Goal: Use online tool/utility: Utilize a website feature to perform a specific function

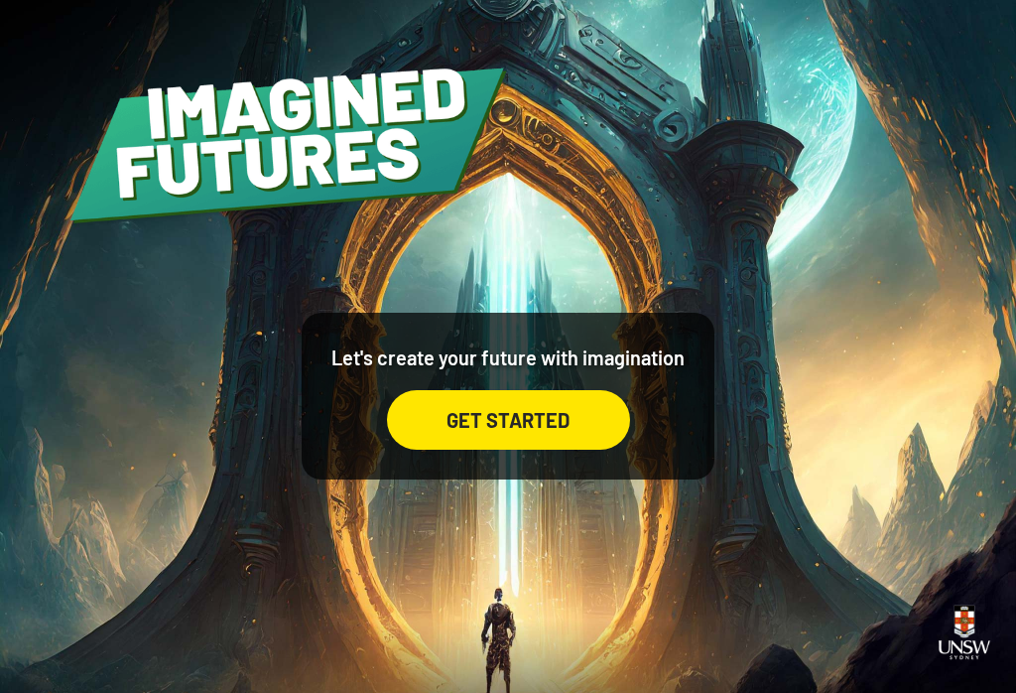
scroll to position [31, 0]
click at [574, 422] on div "GET STARTED" at bounding box center [508, 420] width 243 height 60
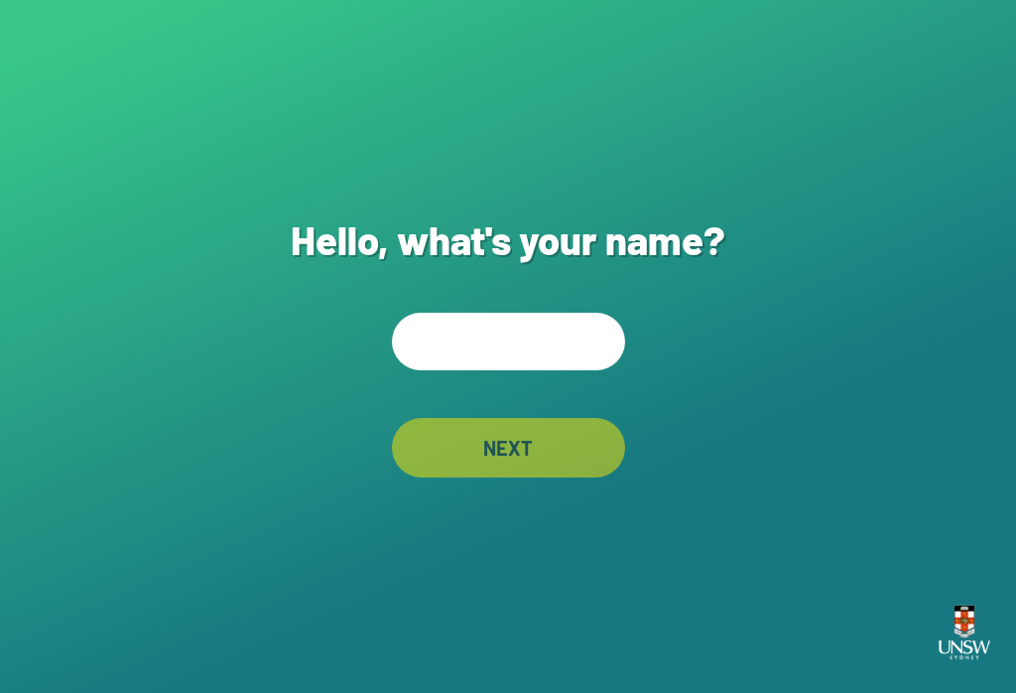
click at [569, 369] on input "text" at bounding box center [508, 342] width 233 height 58
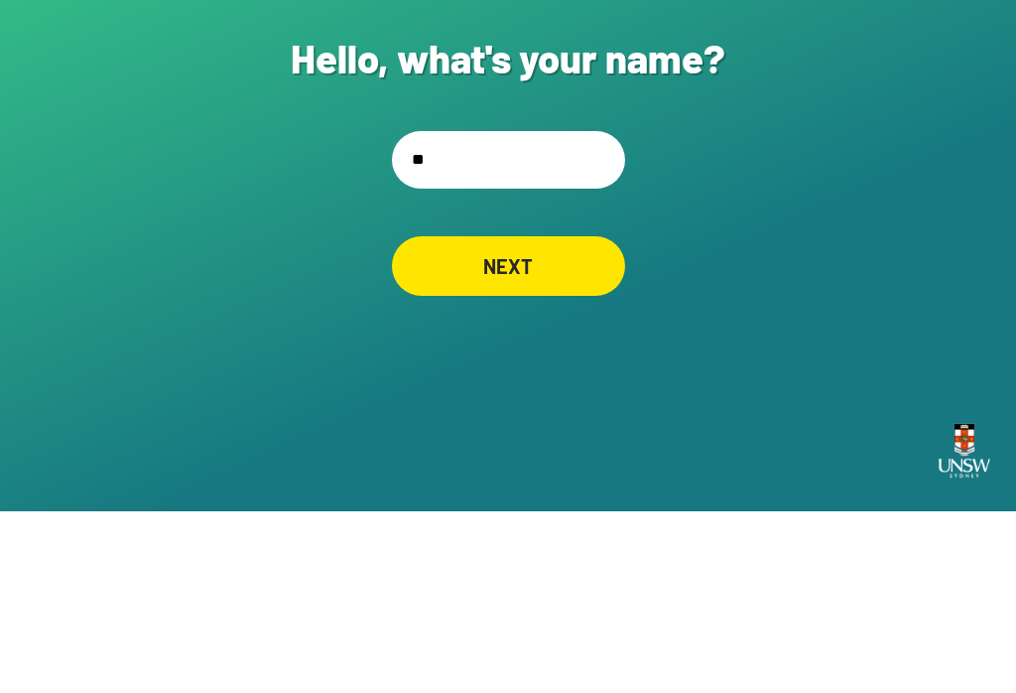
type input "***"
click at [532, 419] on div "NEXT" at bounding box center [508, 448] width 229 height 59
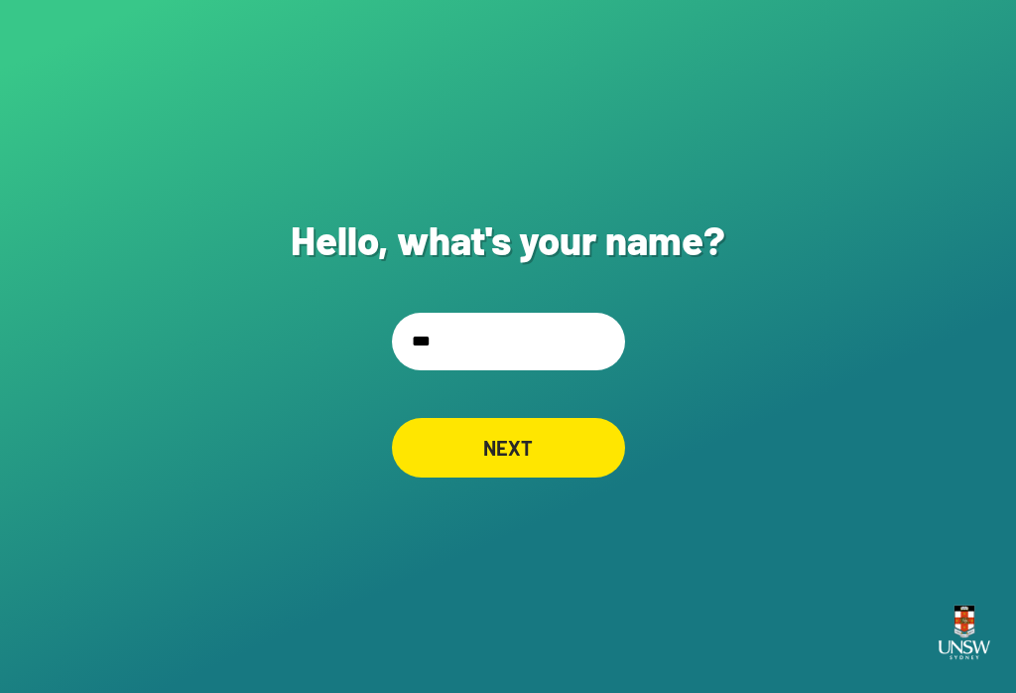
click at [552, 350] on input "***" at bounding box center [508, 342] width 233 height 58
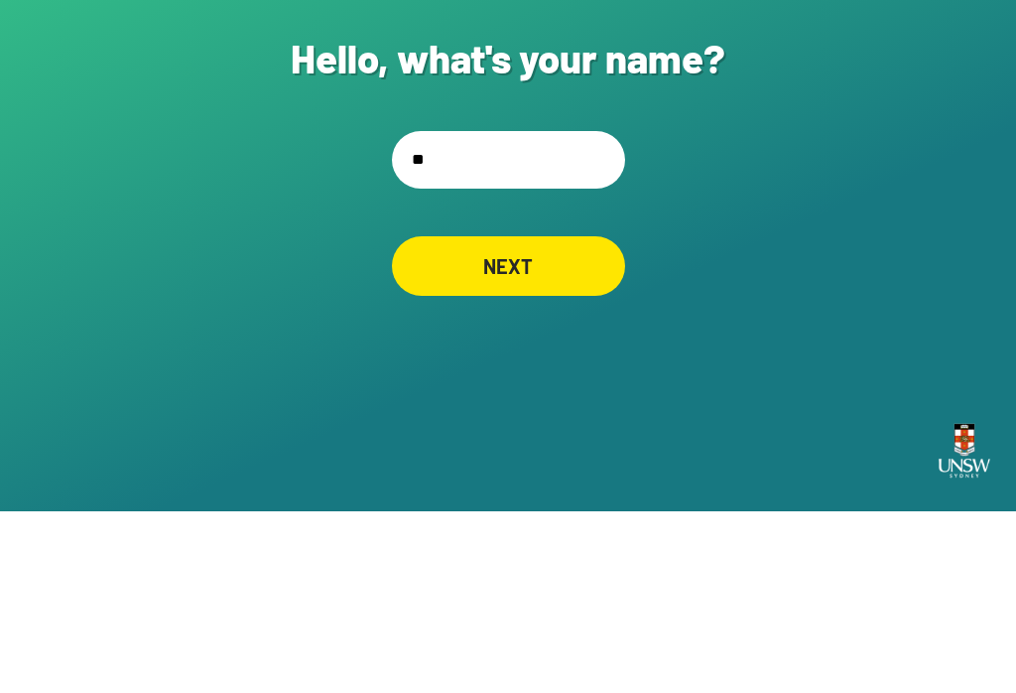
type input "*"
type input "**********"
click at [550, 418] on div "NEXT" at bounding box center [507, 448] width 231 height 60
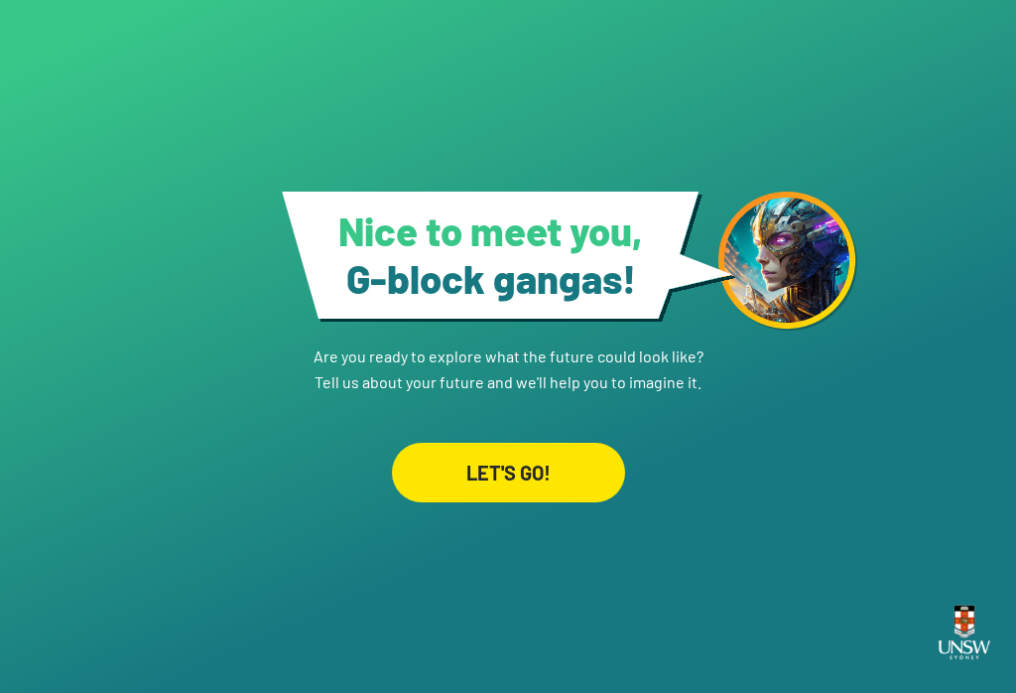
click at [566, 457] on div "LET'S GO!" at bounding box center [508, 473] width 233 height 60
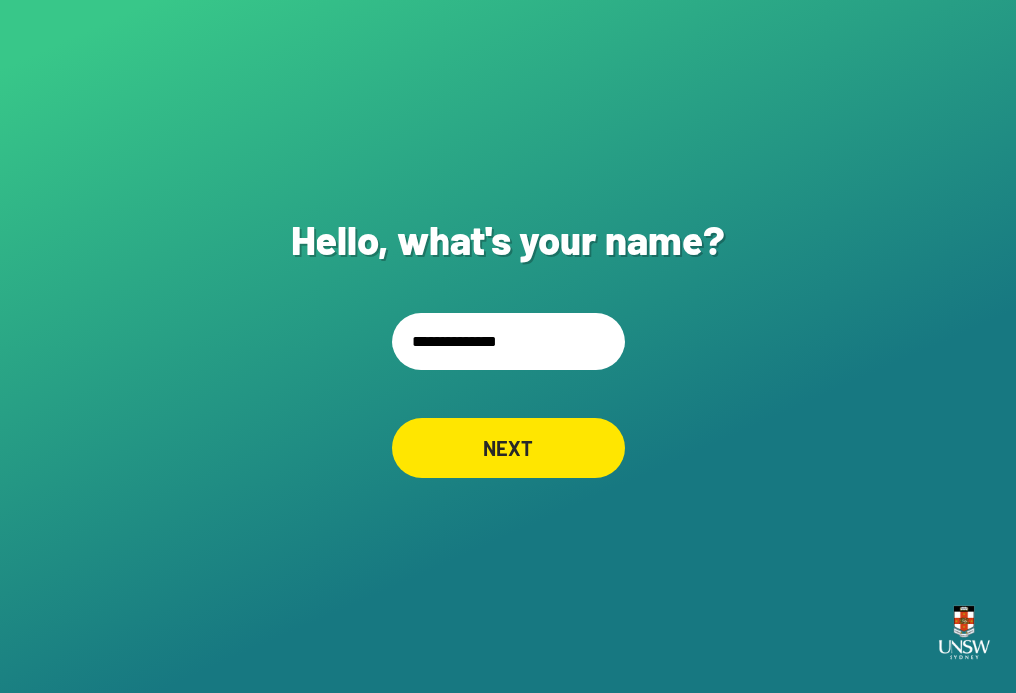
click at [569, 370] on input "**********" at bounding box center [508, 342] width 233 height 58
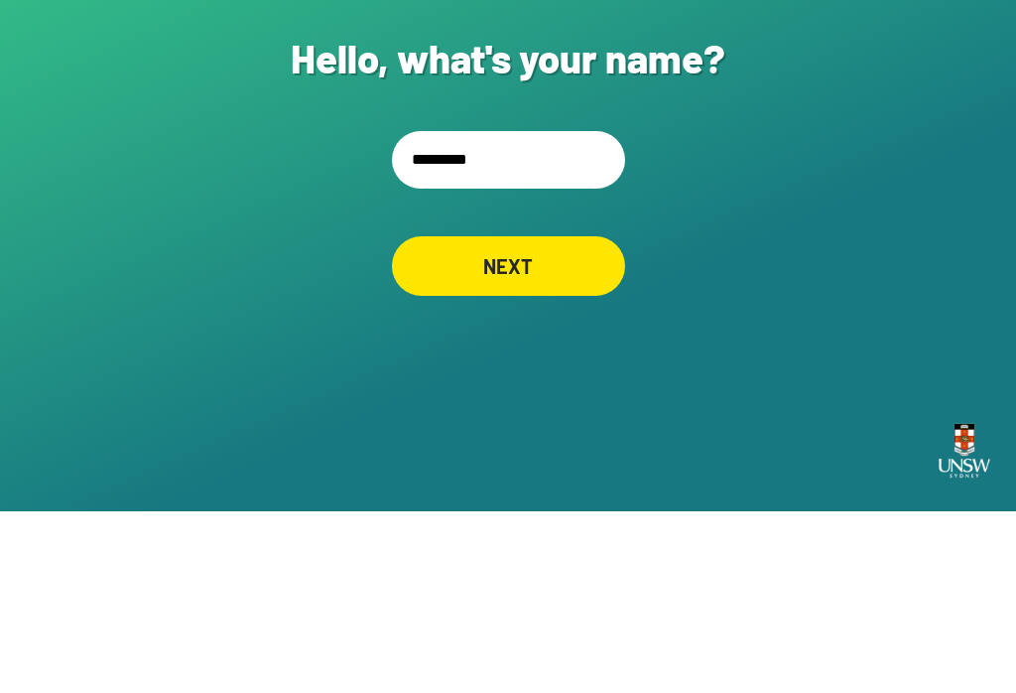
type input "*******"
click at [440, 418] on div "NEXT" at bounding box center [508, 448] width 233 height 60
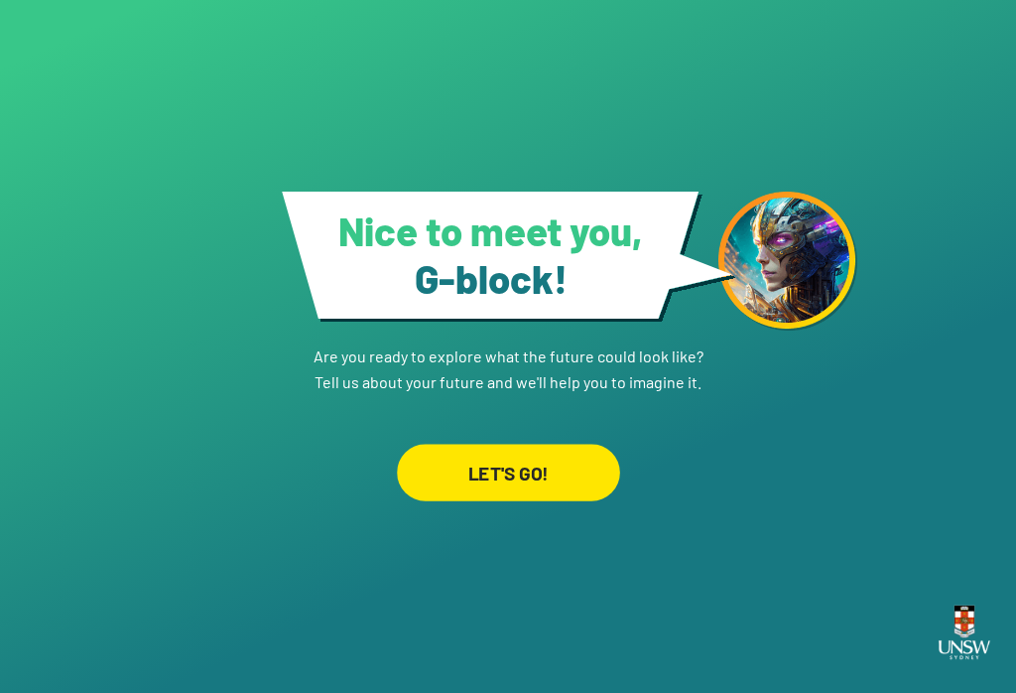
click at [450, 462] on div "LET'S GO!" at bounding box center [508, 472] width 223 height 57
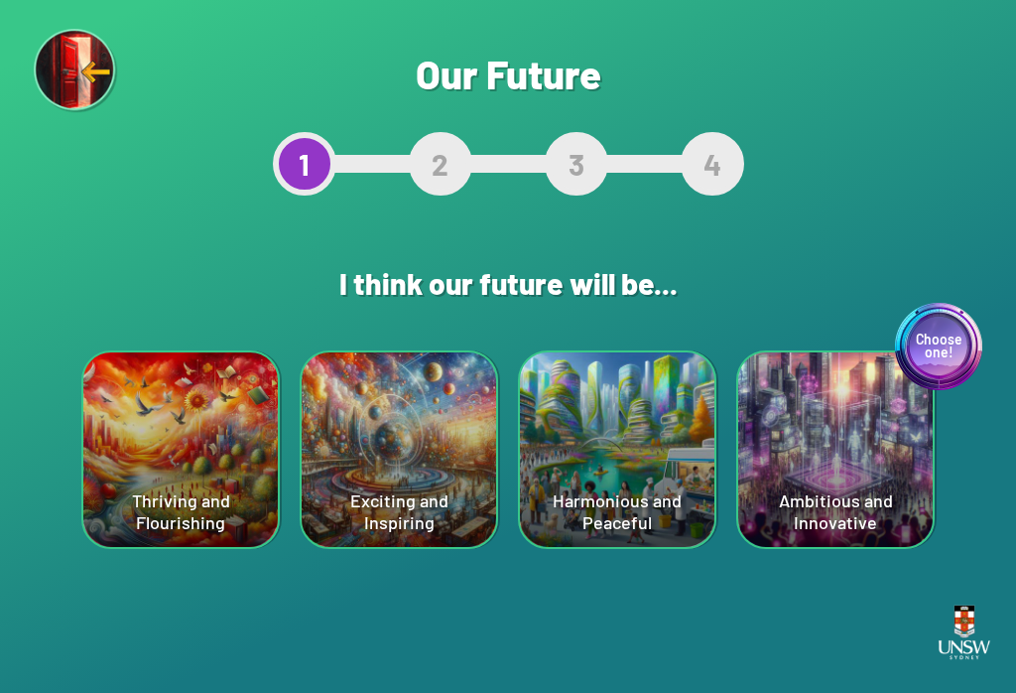
click at [658, 490] on div "Harmonious and Peaceful" at bounding box center [617, 449] width 194 height 194
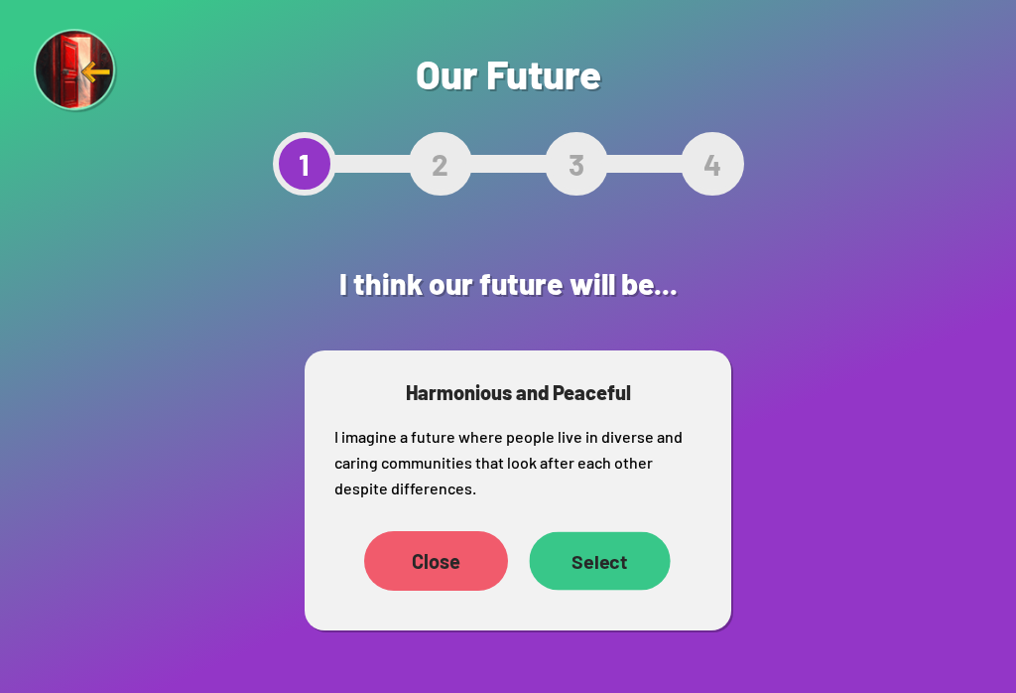
click at [630, 583] on div "Select" at bounding box center [599, 561] width 141 height 59
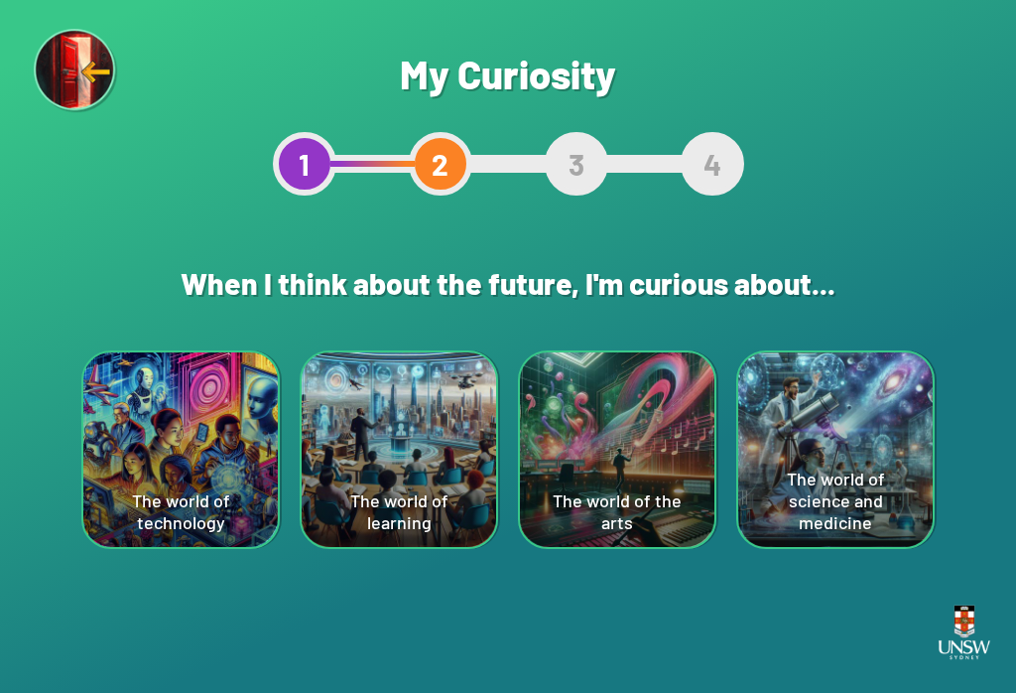
click at [140, 416] on div "The world of technology" at bounding box center [180, 449] width 194 height 194
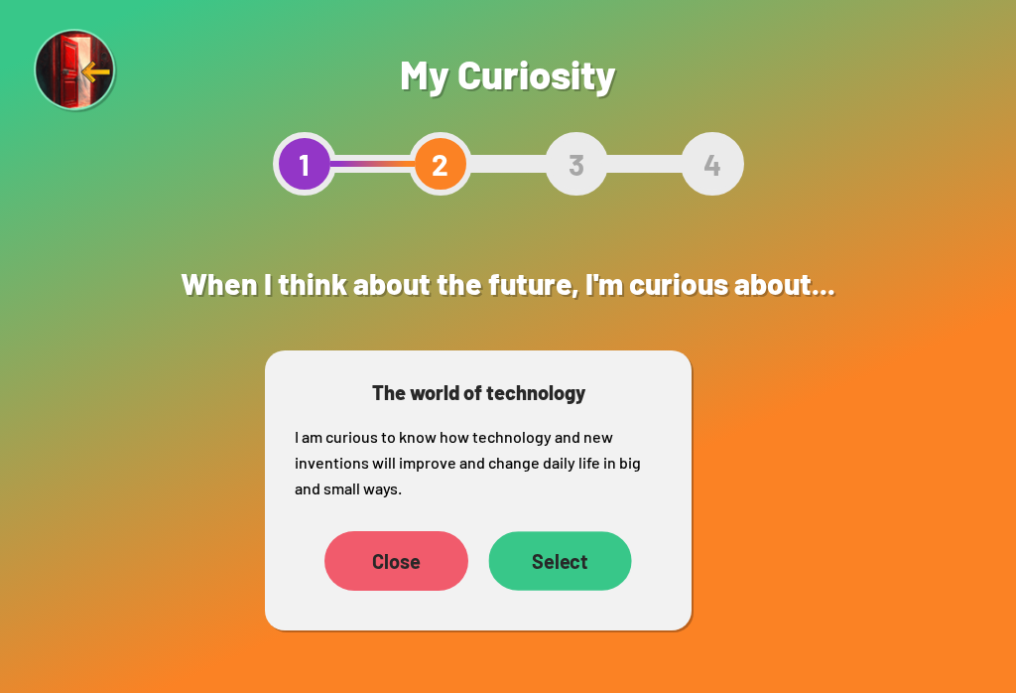
click at [615, 574] on div "Select" at bounding box center [559, 561] width 143 height 60
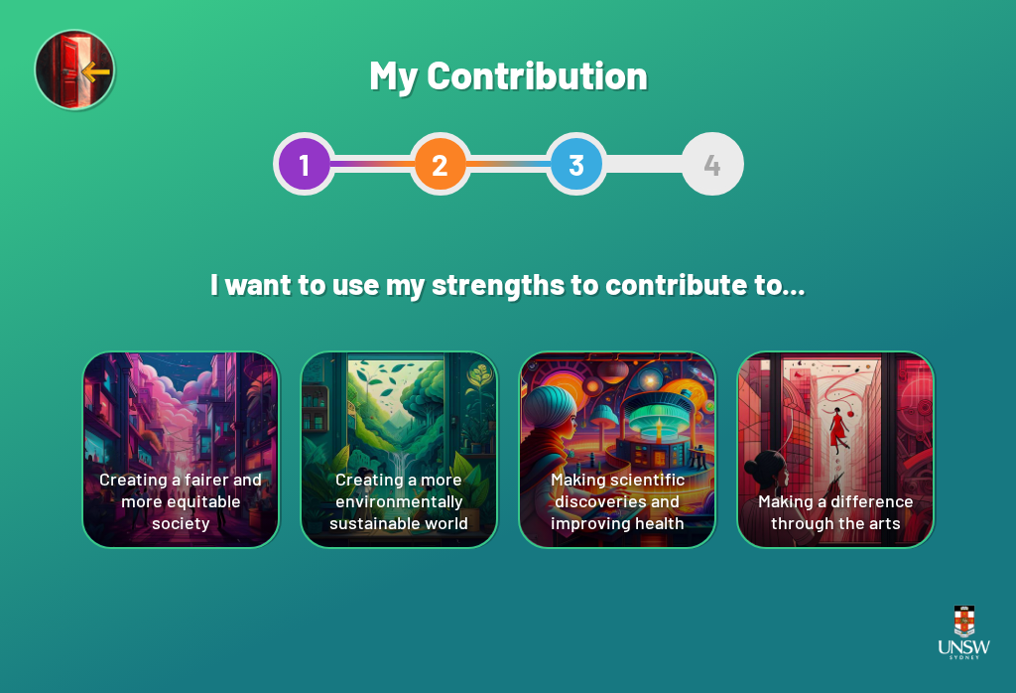
click at [345, 471] on div "Creating a more environmentally sustainable world" at bounding box center [399, 449] width 194 height 194
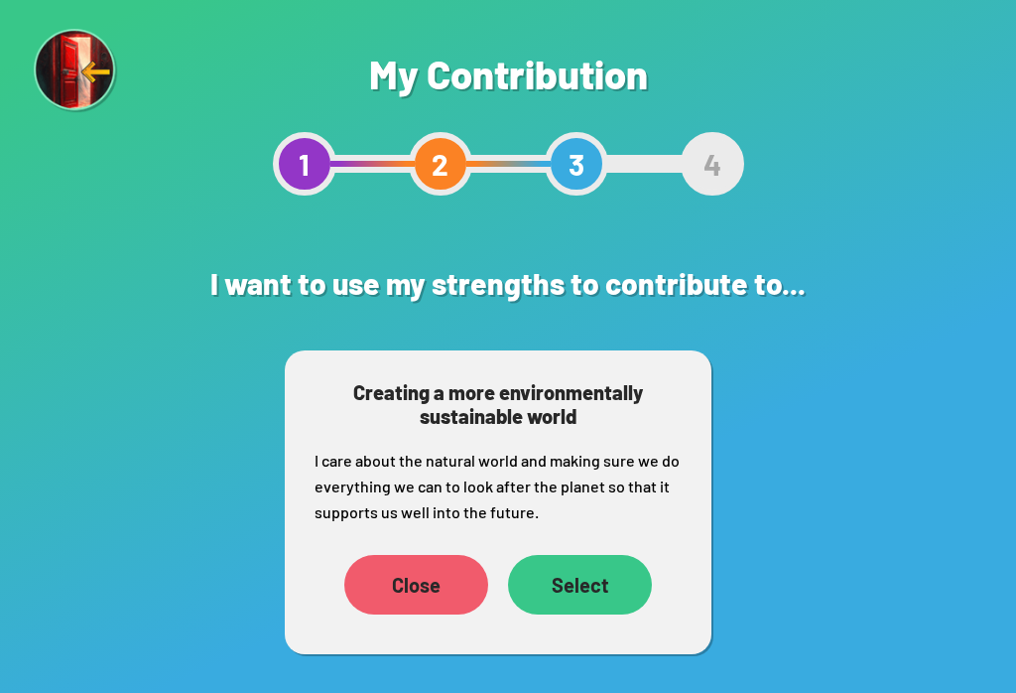
click at [421, 575] on div "Close" at bounding box center [416, 585] width 144 height 60
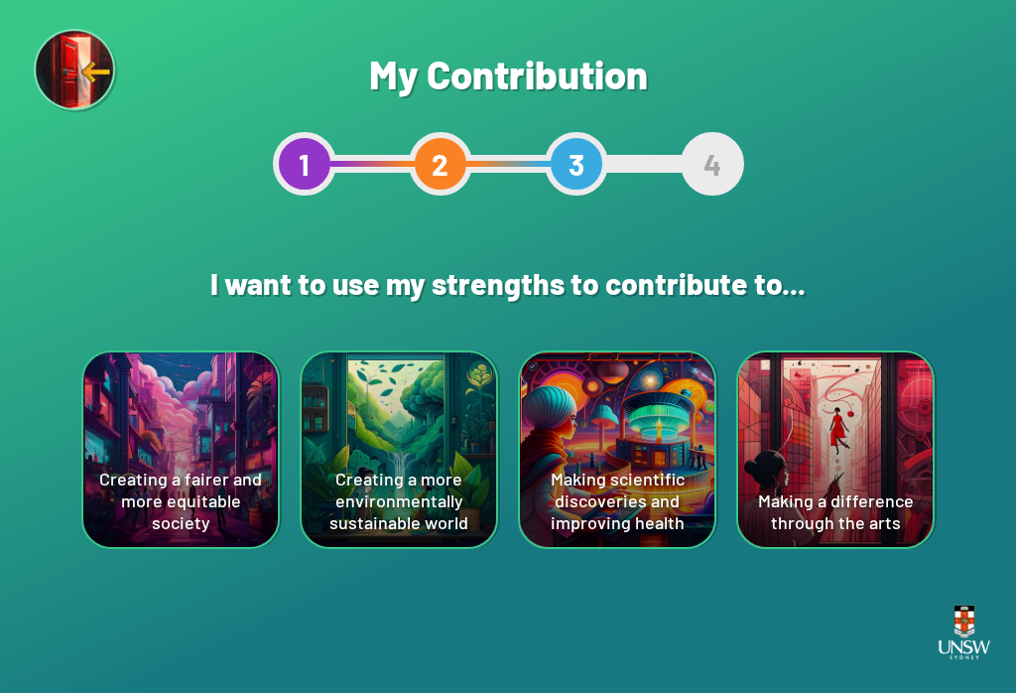
click at [126, 405] on div "Creating a fairer and more equitable society" at bounding box center [180, 449] width 194 height 194
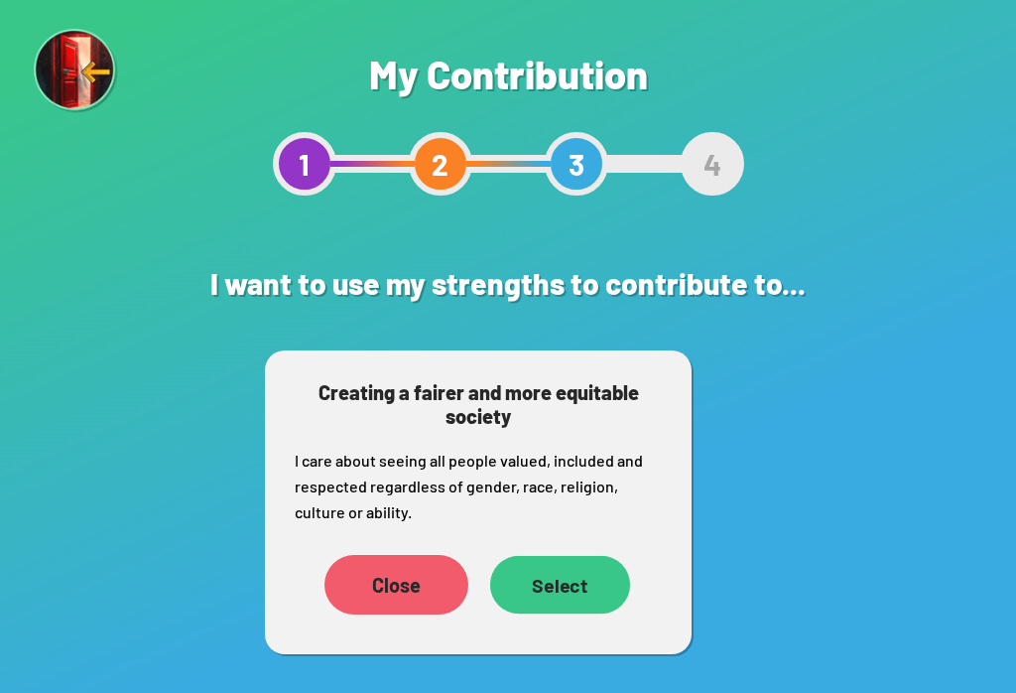
click at [578, 596] on div "Select" at bounding box center [560, 585] width 140 height 58
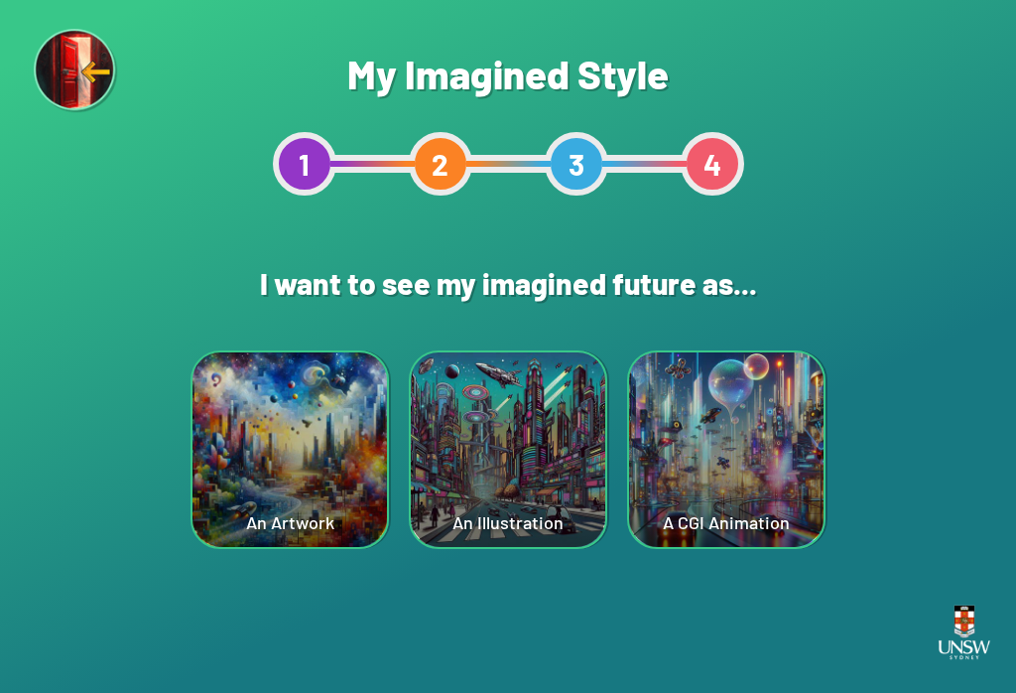
click at [265, 395] on div "An Artwork" at bounding box center [289, 449] width 194 height 194
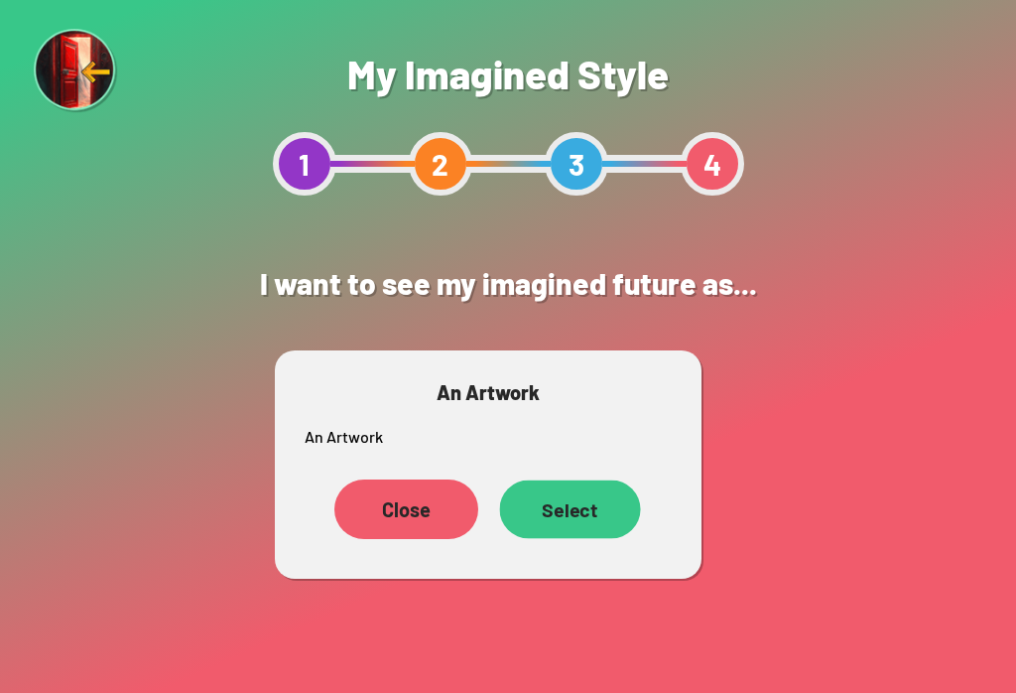
click at [615, 516] on div "Select" at bounding box center [569, 509] width 141 height 59
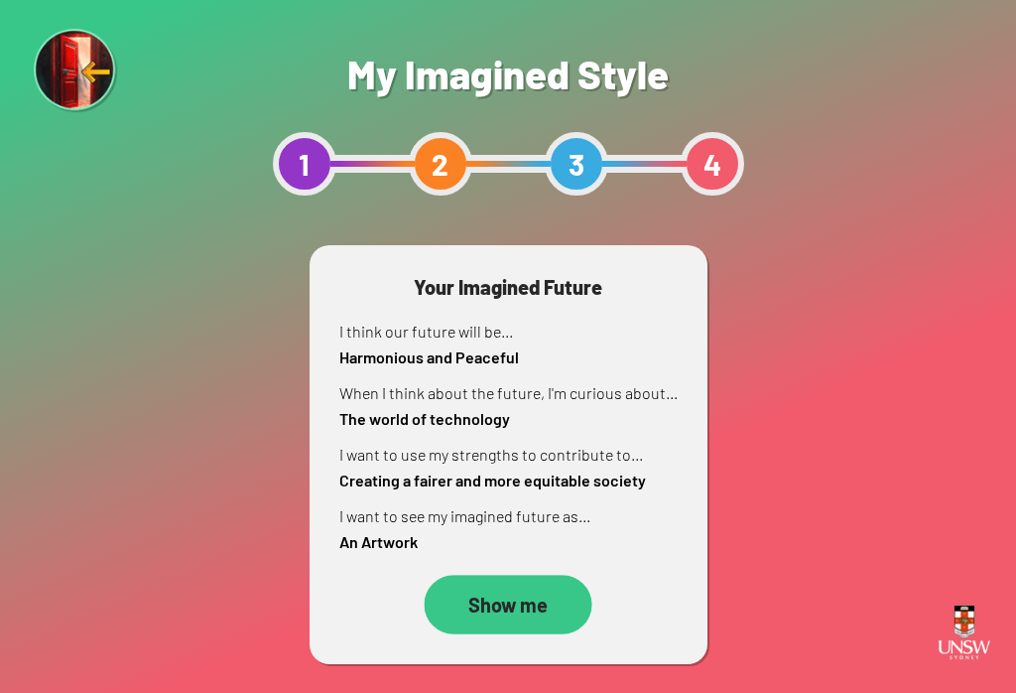
click at [541, 623] on div "Show me" at bounding box center [508, 604] width 168 height 60
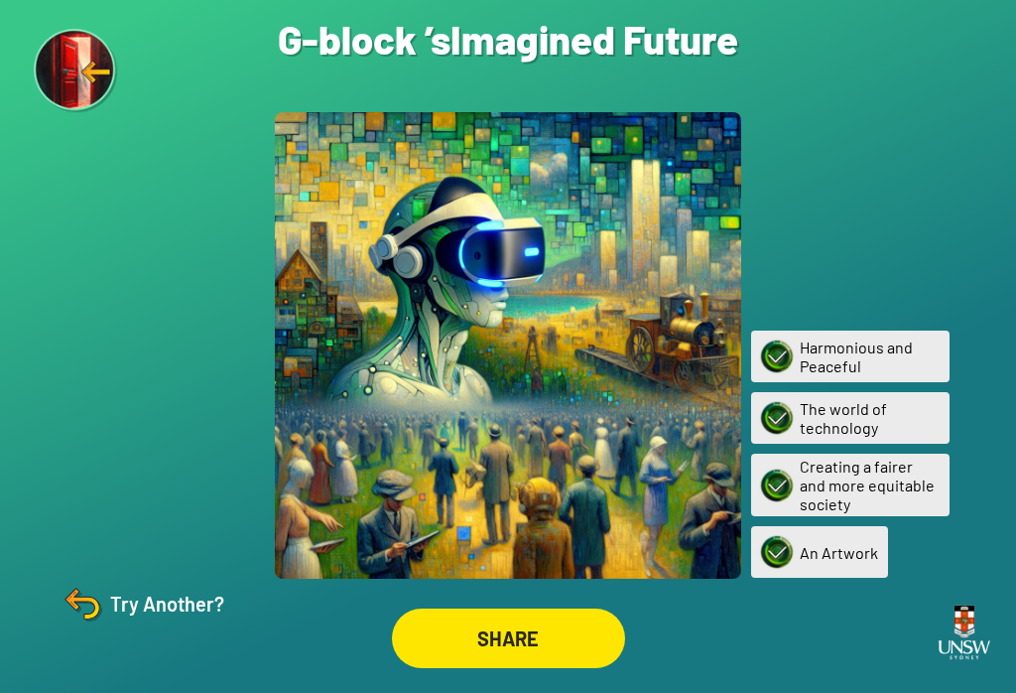
click at [162, 626] on div "Try Another?" at bounding box center [142, 603] width 166 height 48
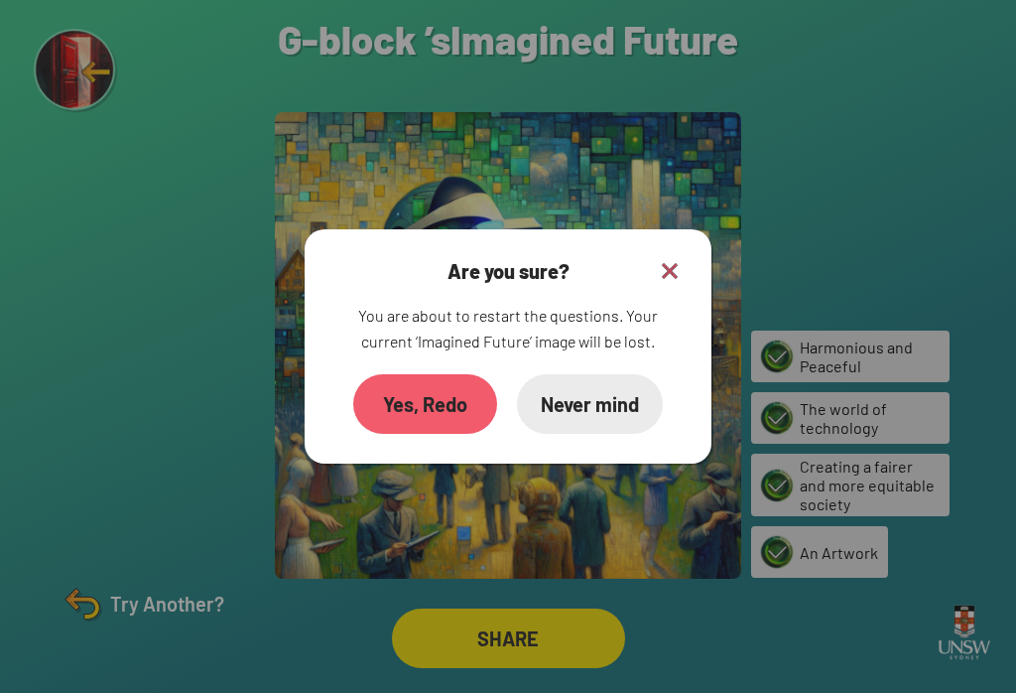
click at [458, 434] on div "Yes, Redo" at bounding box center [425, 404] width 144 height 60
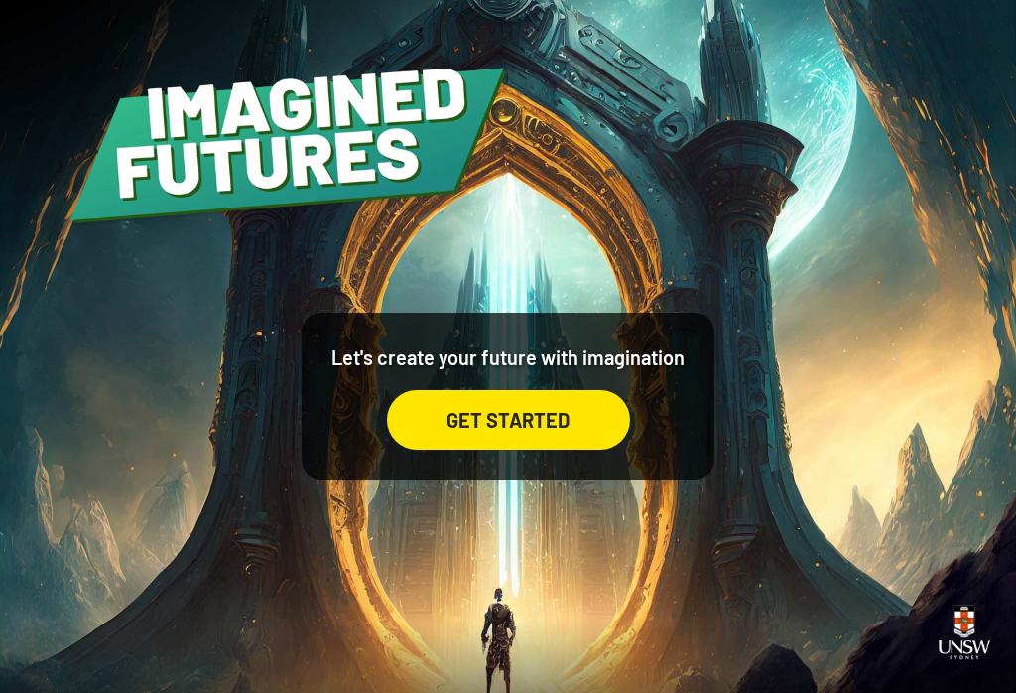
click at [605, 446] on div "GET STARTED" at bounding box center [508, 420] width 243 height 60
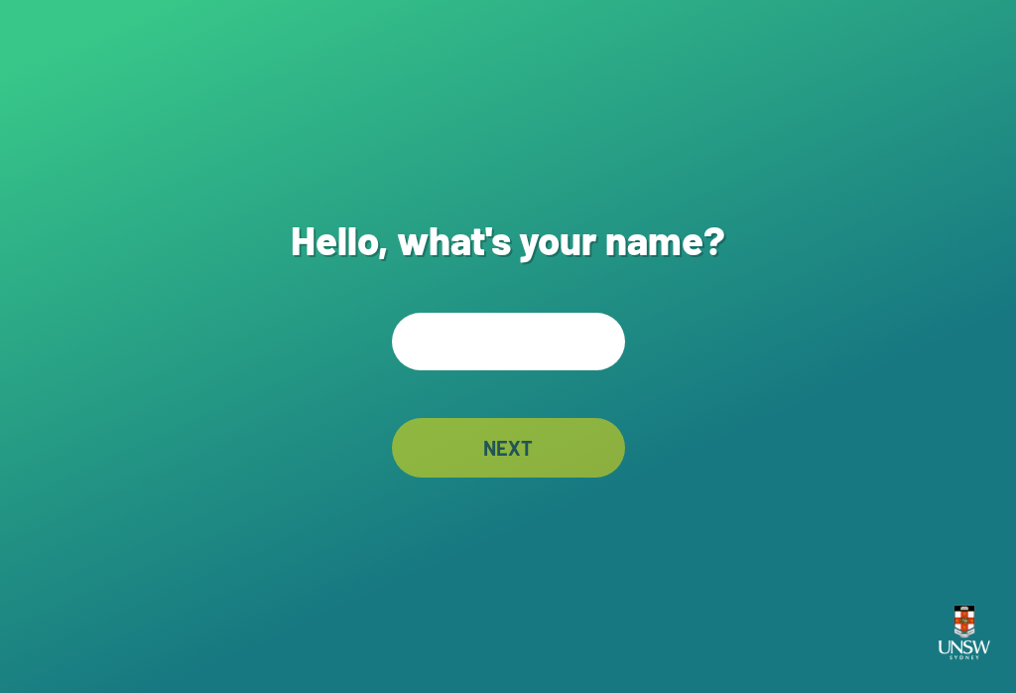
click at [561, 362] on input "text" at bounding box center [508, 342] width 233 height 58
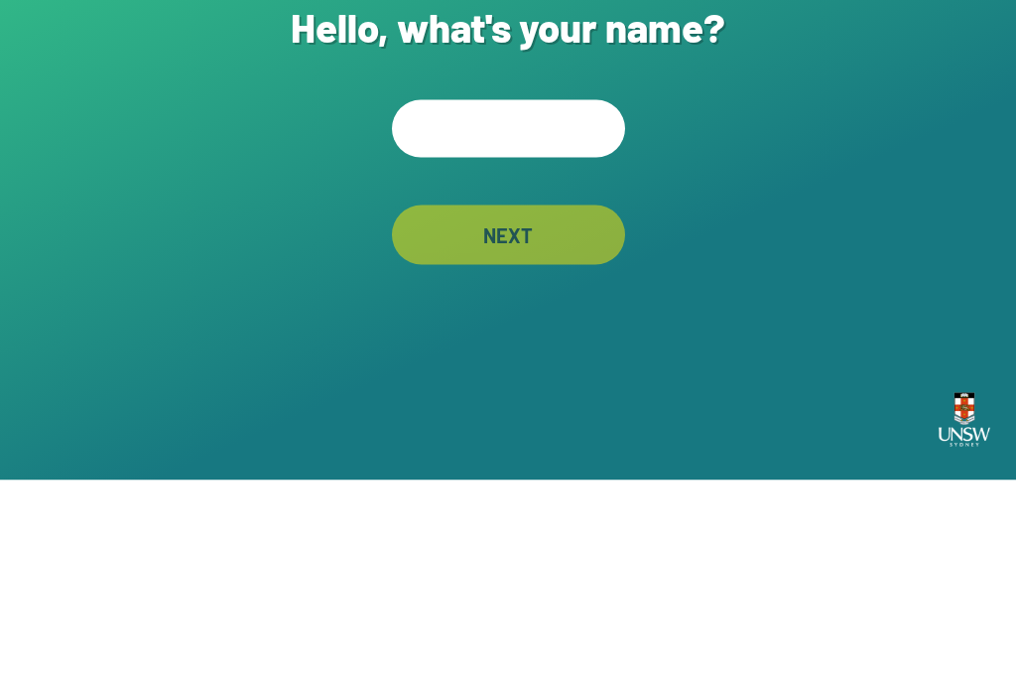
type input "*"
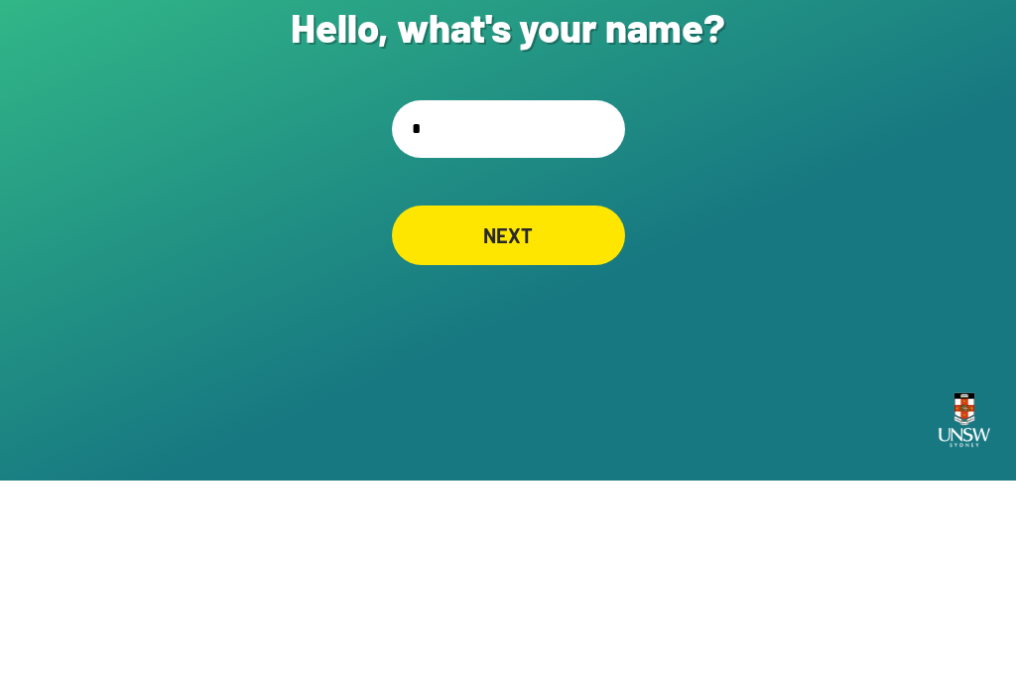
click at [538, 418] on div "NEXT" at bounding box center [508, 448] width 233 height 60
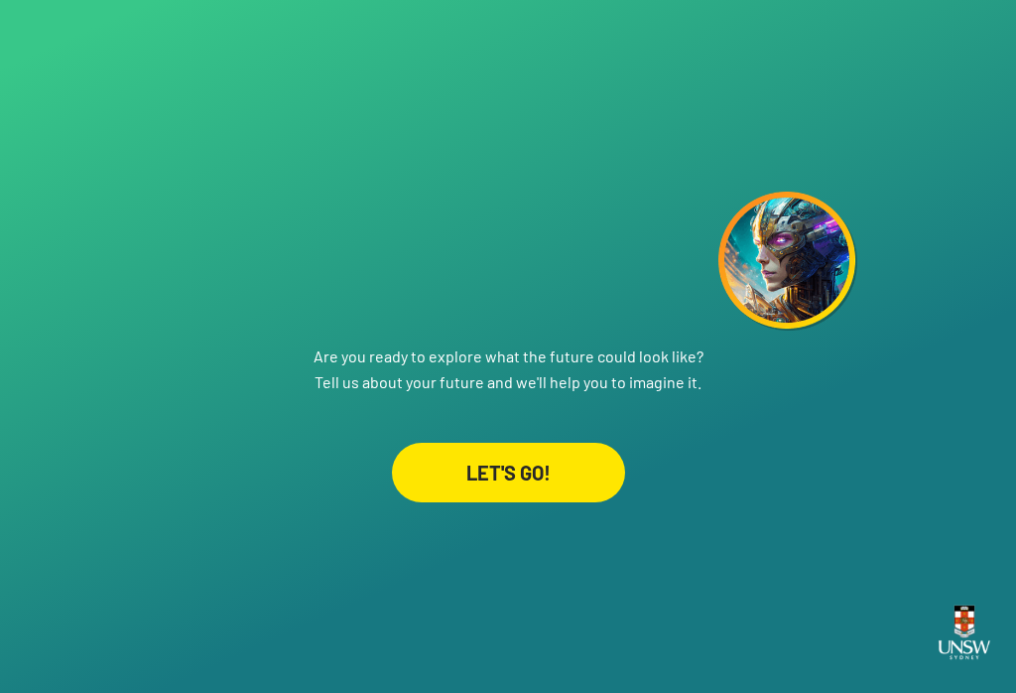
click at [572, 458] on div "LET'S GO!" at bounding box center [508, 473] width 233 height 60
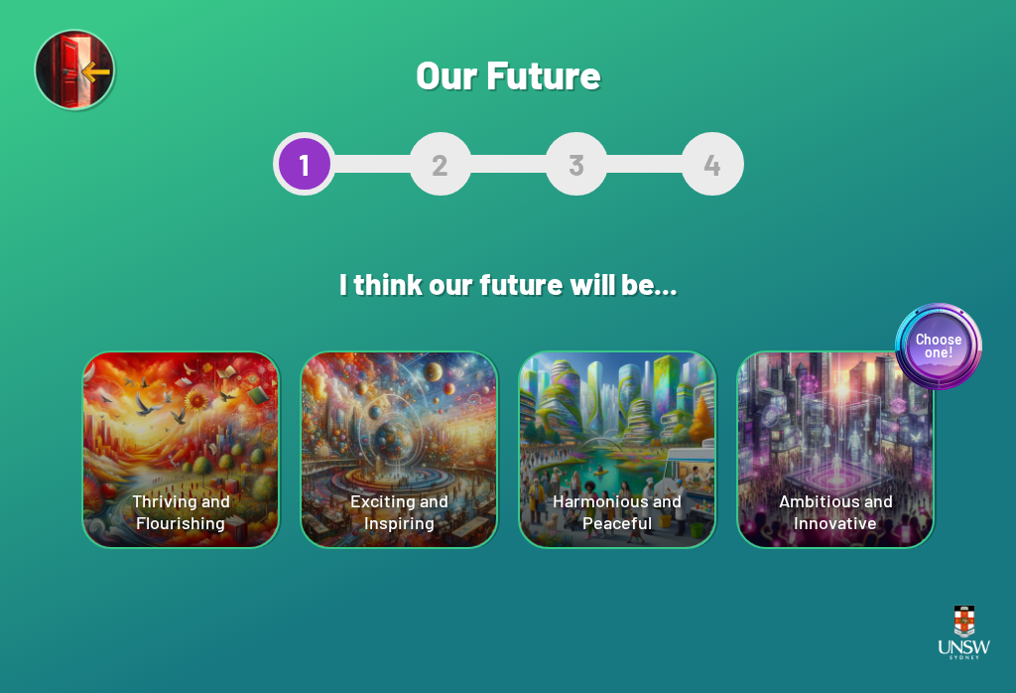
click at [123, 485] on div "Thriving and Flourishing" at bounding box center [180, 449] width 194 height 194
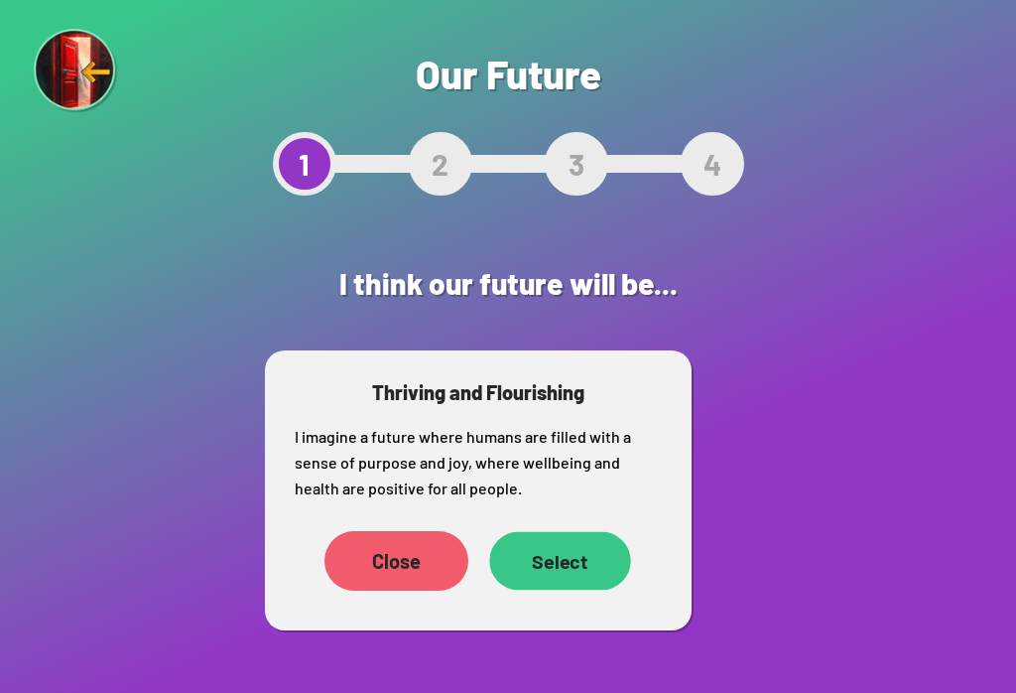
click at [570, 579] on div "Select" at bounding box center [559, 561] width 141 height 59
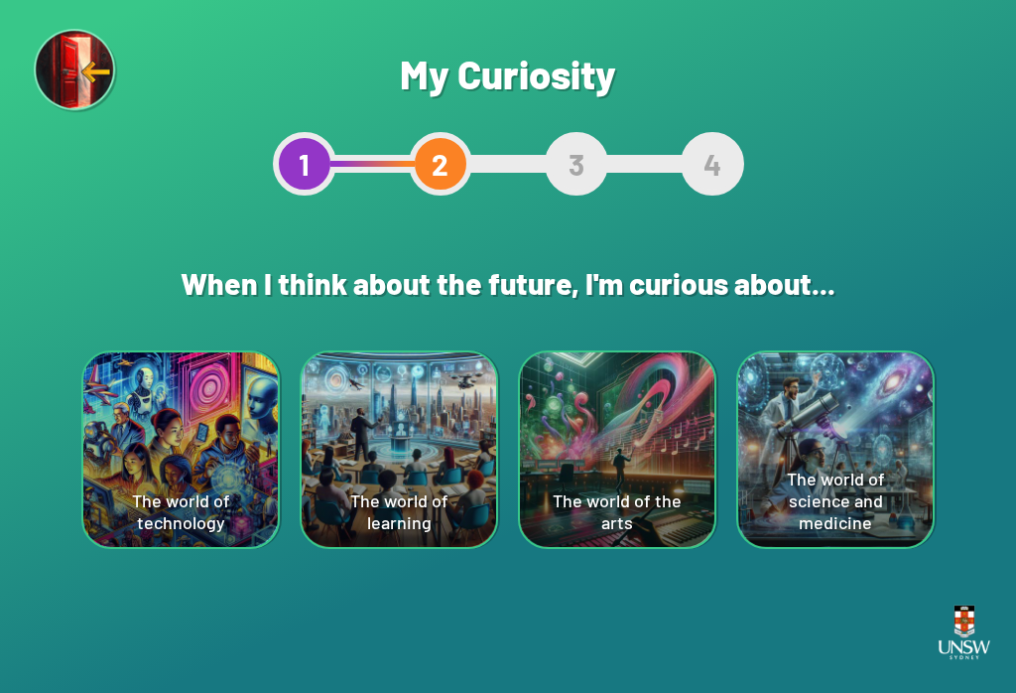
click at [664, 506] on div "The world of the arts" at bounding box center [617, 449] width 194 height 194
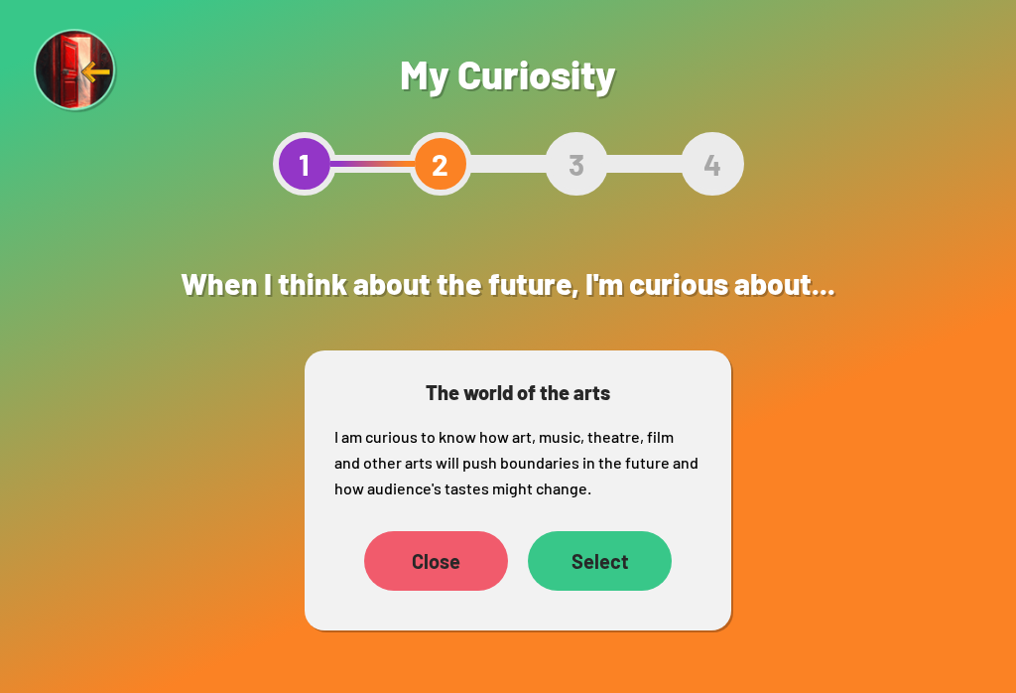
click at [609, 548] on div "Select" at bounding box center [600, 561] width 144 height 60
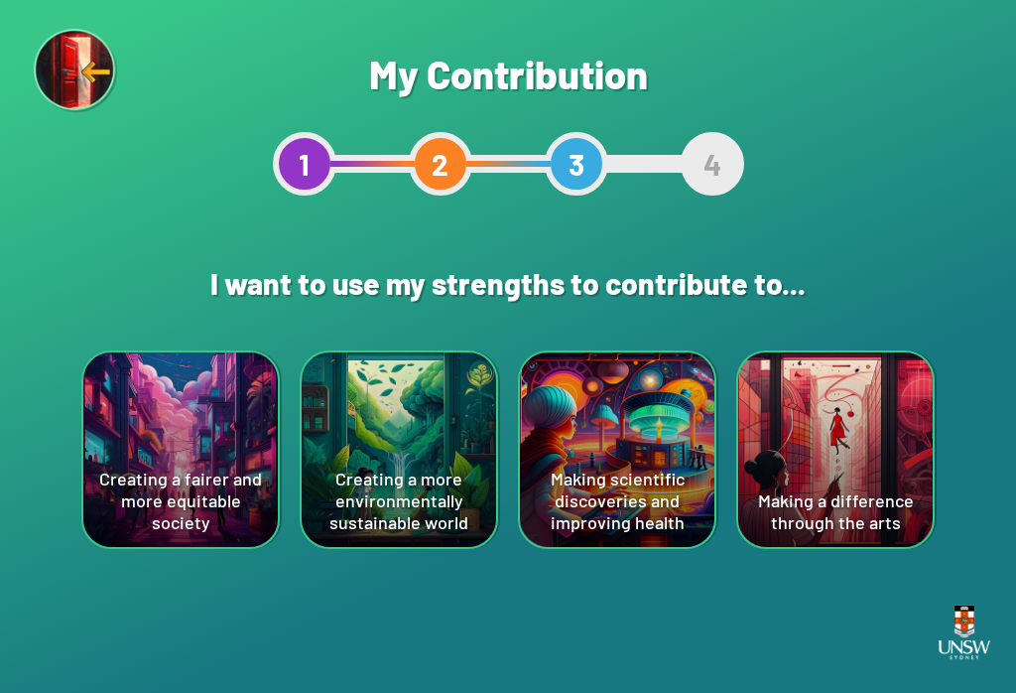
click at [658, 505] on div "Making scientific discoveries and improving health" at bounding box center [617, 449] width 194 height 194
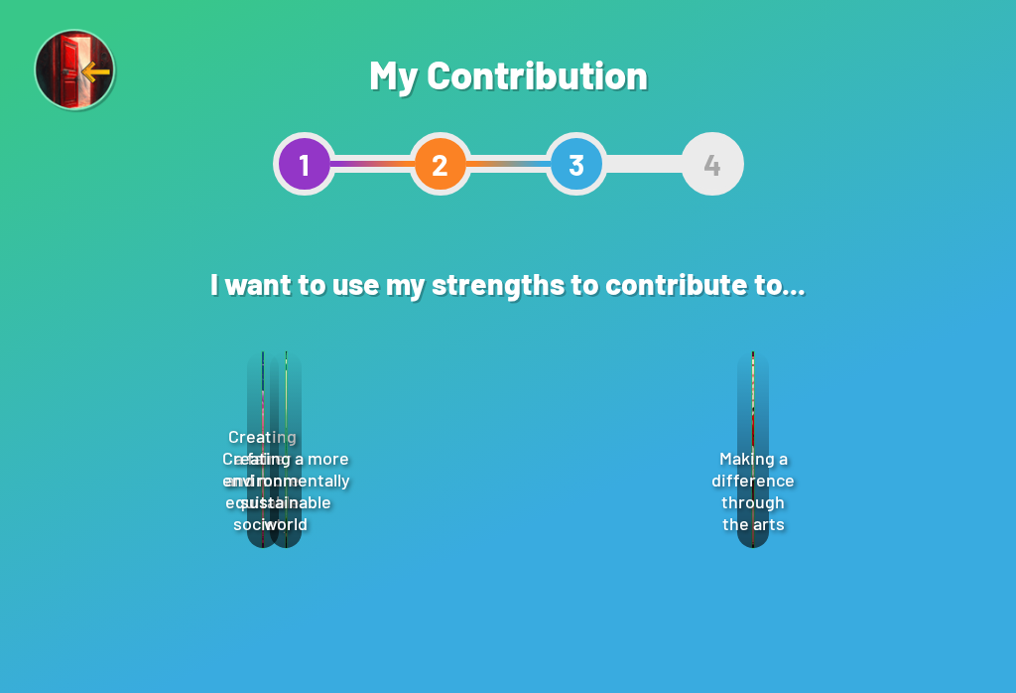
click at [668, 569] on div "Select" at bounding box center [602, 558] width 143 height 61
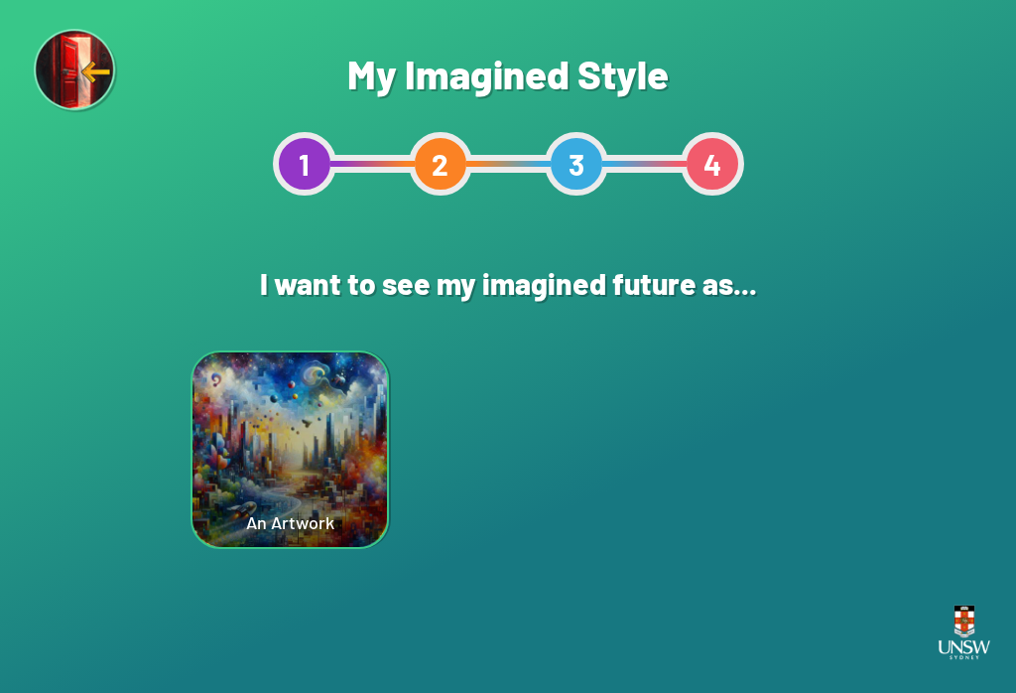
click at [621, 552] on div "Are you sure? This will reset your answers Yes, Redo Never mind My Imagined Sty…" at bounding box center [508, 346] width 1016 height 693
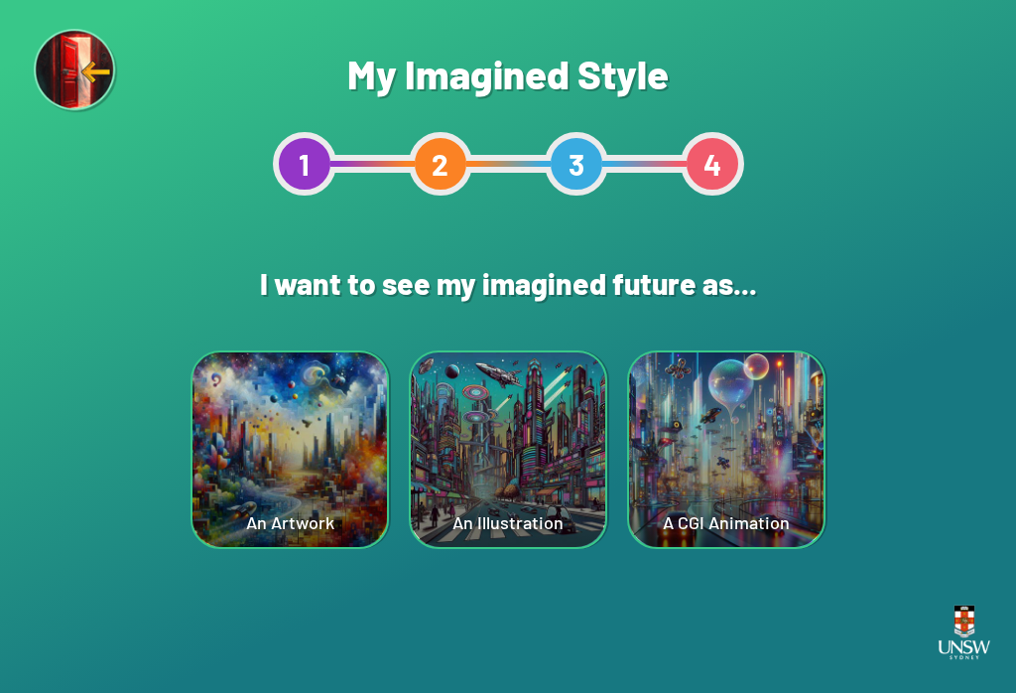
click at [207, 479] on div "An Artwork" at bounding box center [289, 449] width 194 height 194
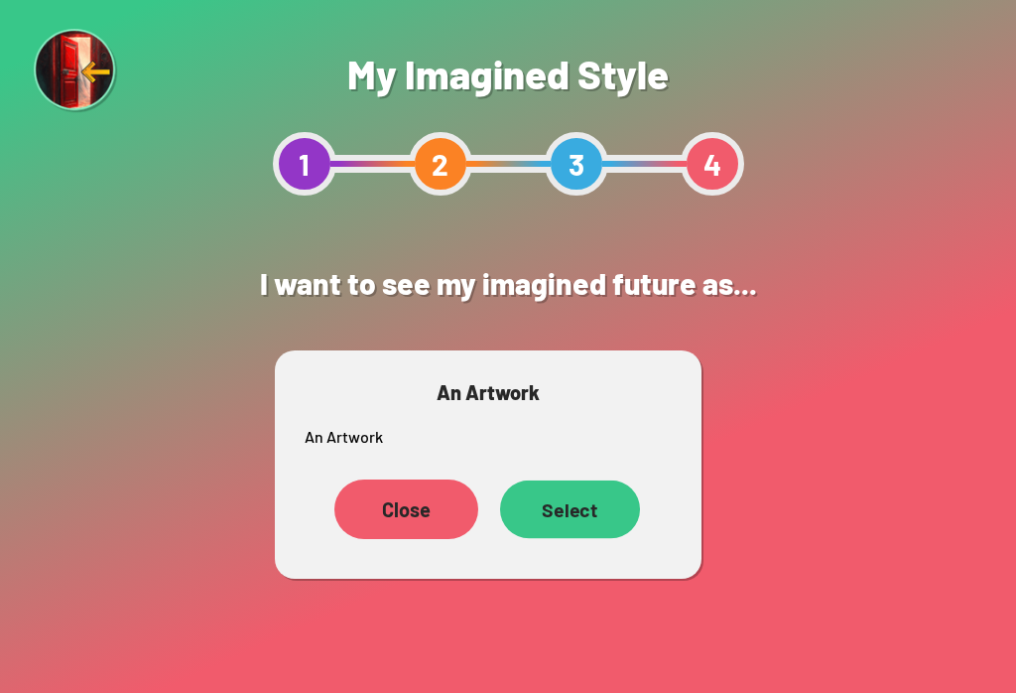
click at [593, 537] on div "Select" at bounding box center [570, 509] width 140 height 58
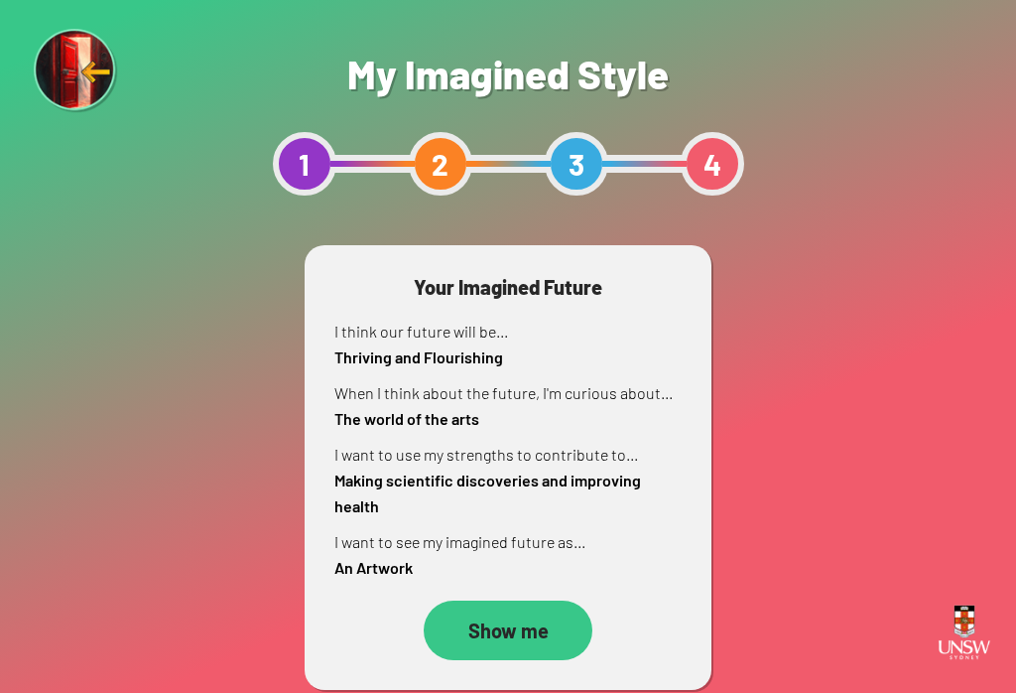
click at [512, 628] on div "Show me" at bounding box center [508, 630] width 169 height 60
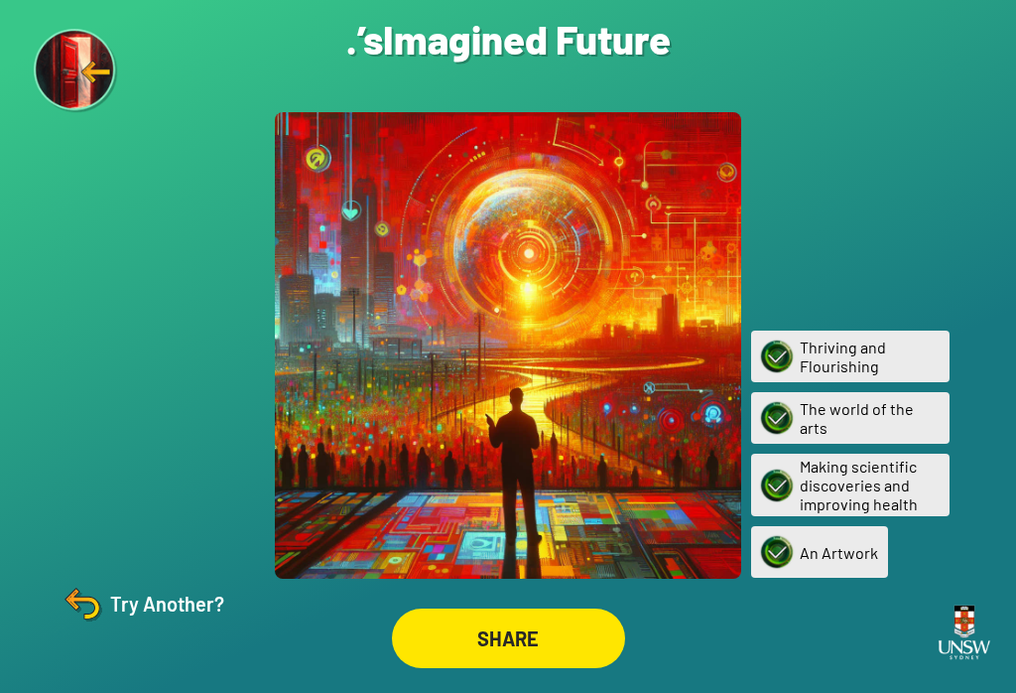
click at [526, 623] on div "SHARE" at bounding box center [508, 638] width 233 height 60
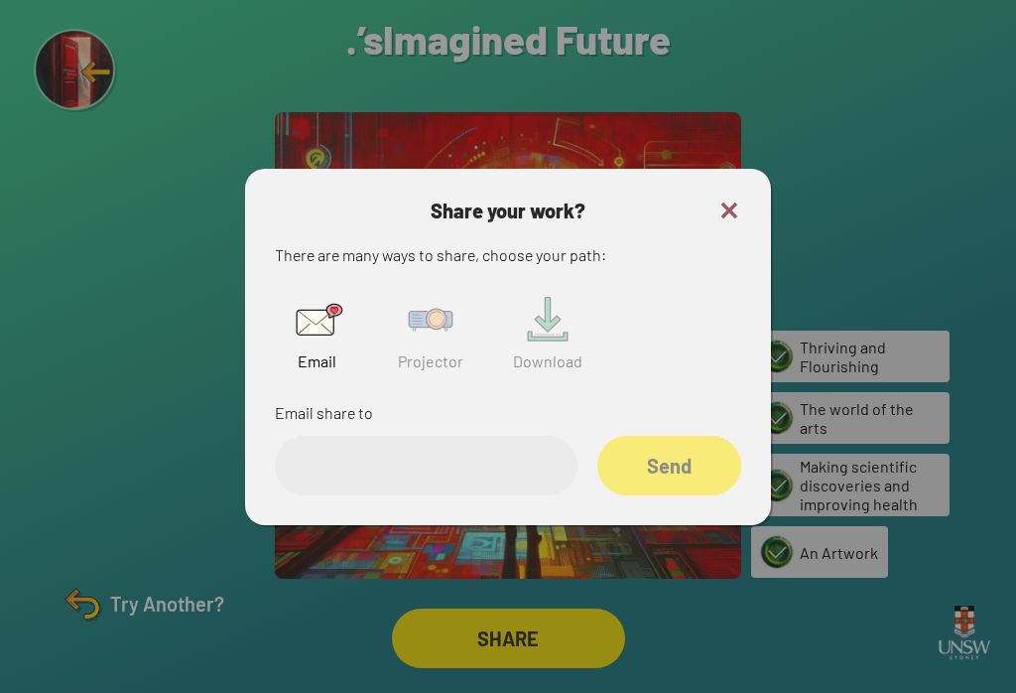
click at [488, 474] on input "email" at bounding box center [426, 466] width 303 height 60
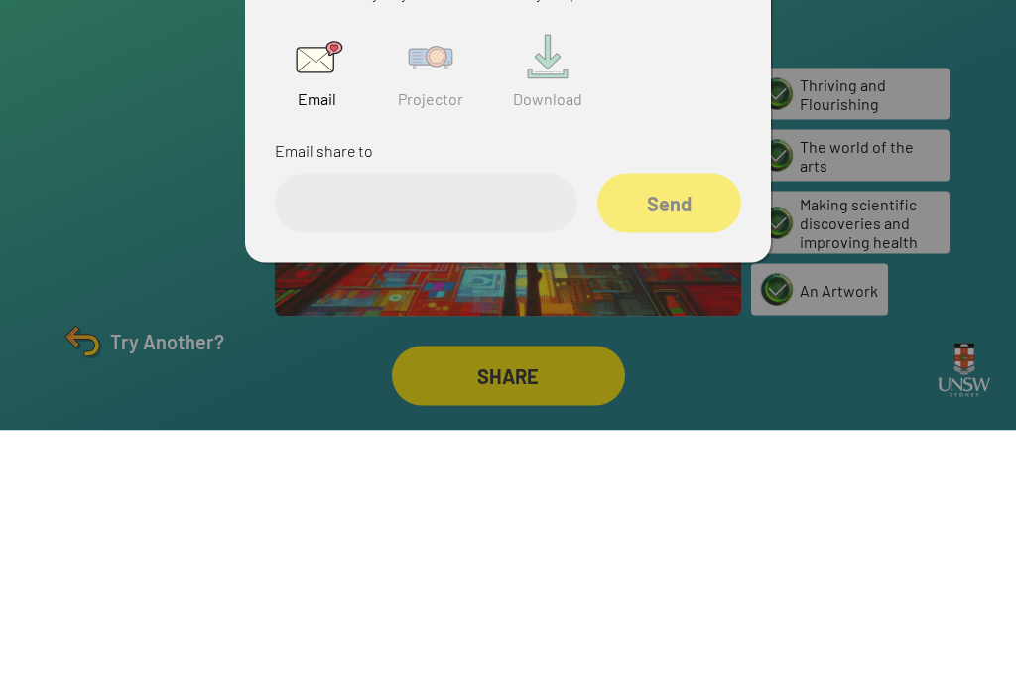
click at [405, 288] on img at bounding box center [431, 320] width 64 height 64
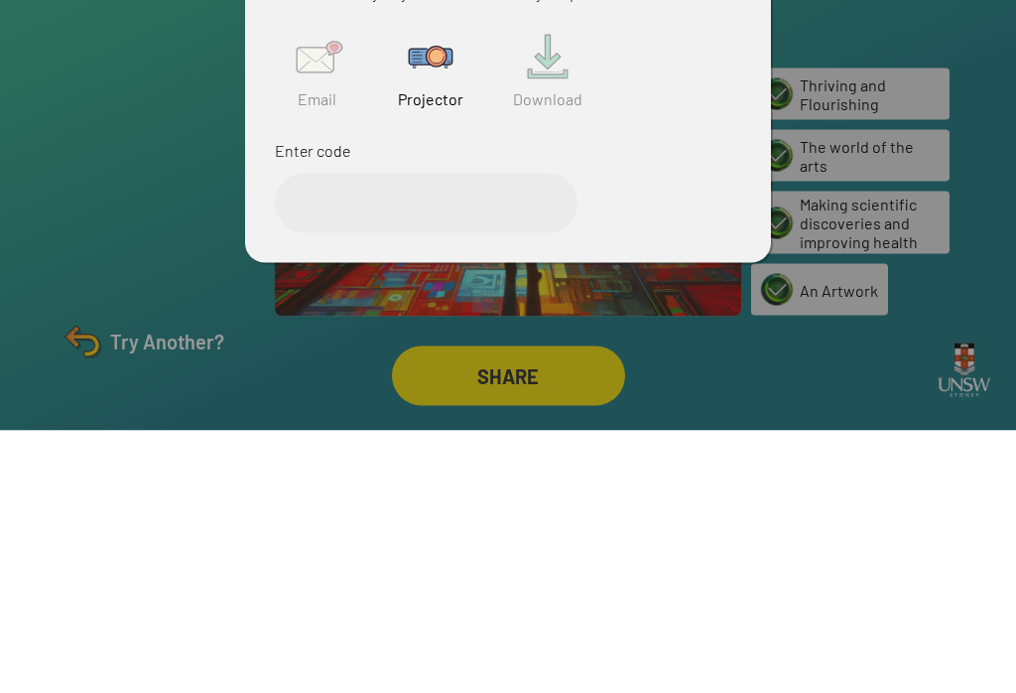
scroll to position [31, 0]
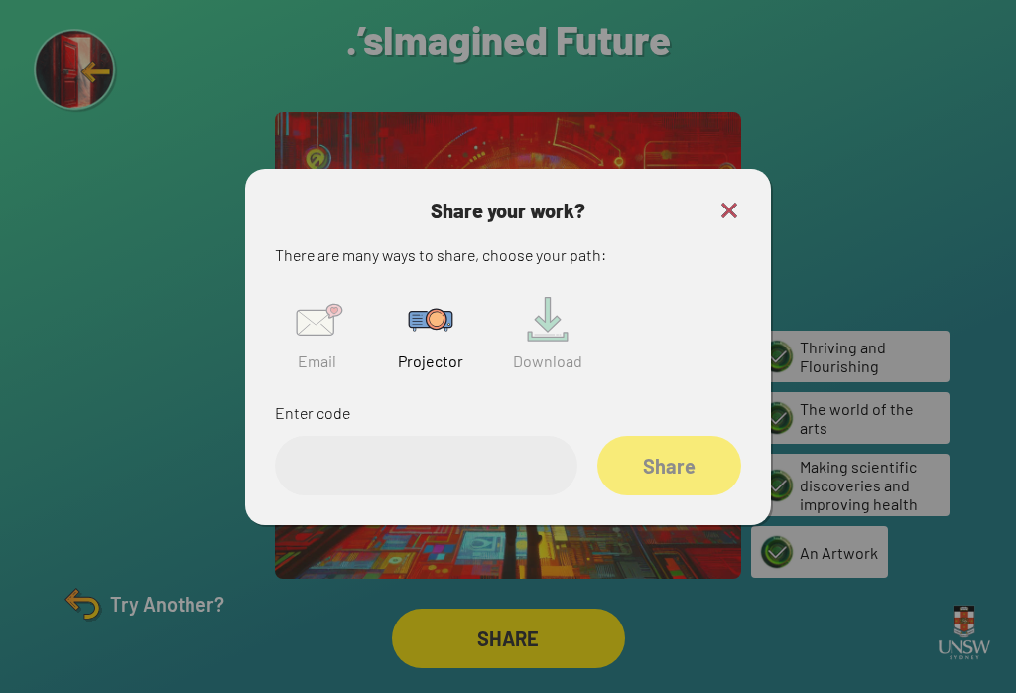
click at [410, 457] on input "text" at bounding box center [426, 466] width 303 height 60
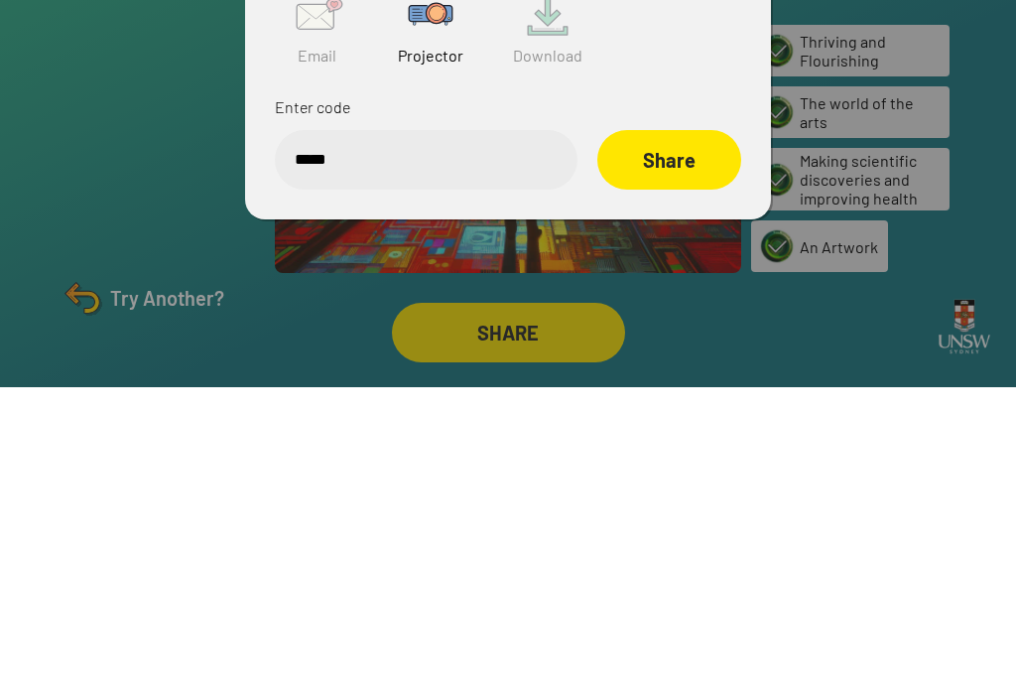
type input "******"
click at [703, 436] on div "Share" at bounding box center [669, 466] width 144 height 60
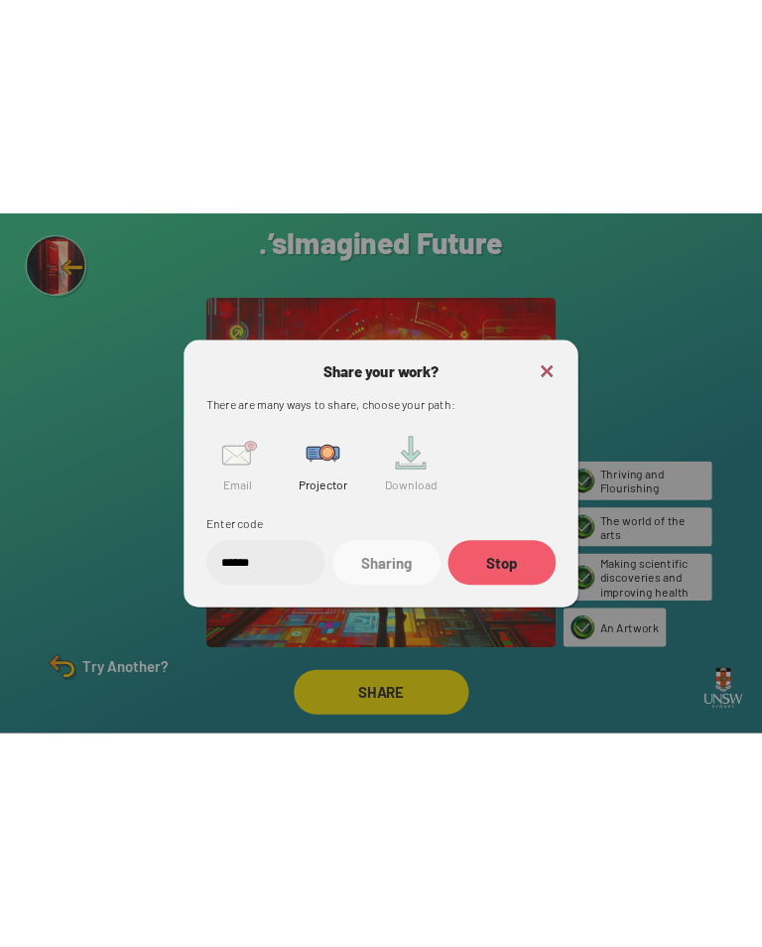
scroll to position [0, 0]
